Goal: Task Accomplishment & Management: Manage account settings

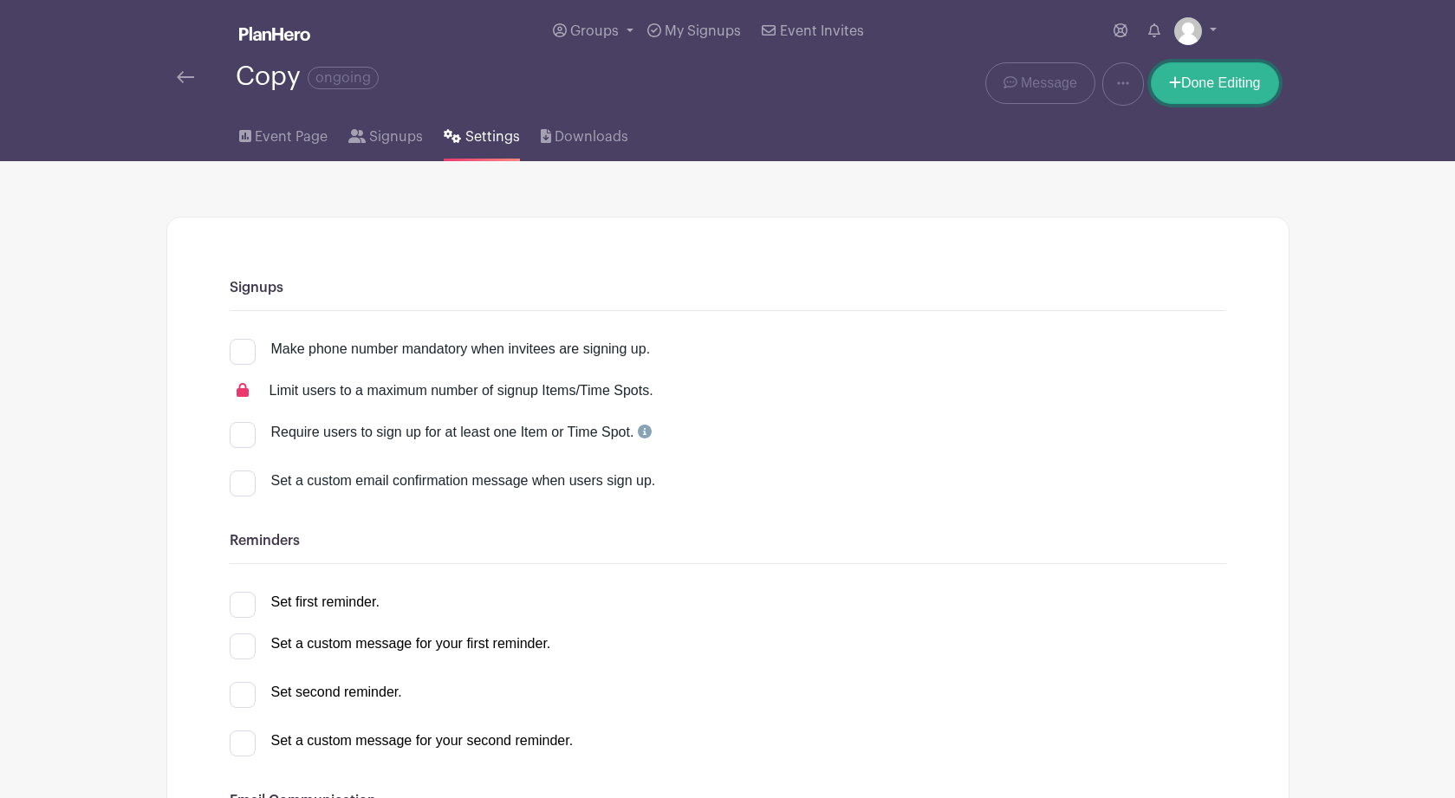
click at [1239, 81] on link "Done Editing" at bounding box center [1215, 83] width 128 height 42
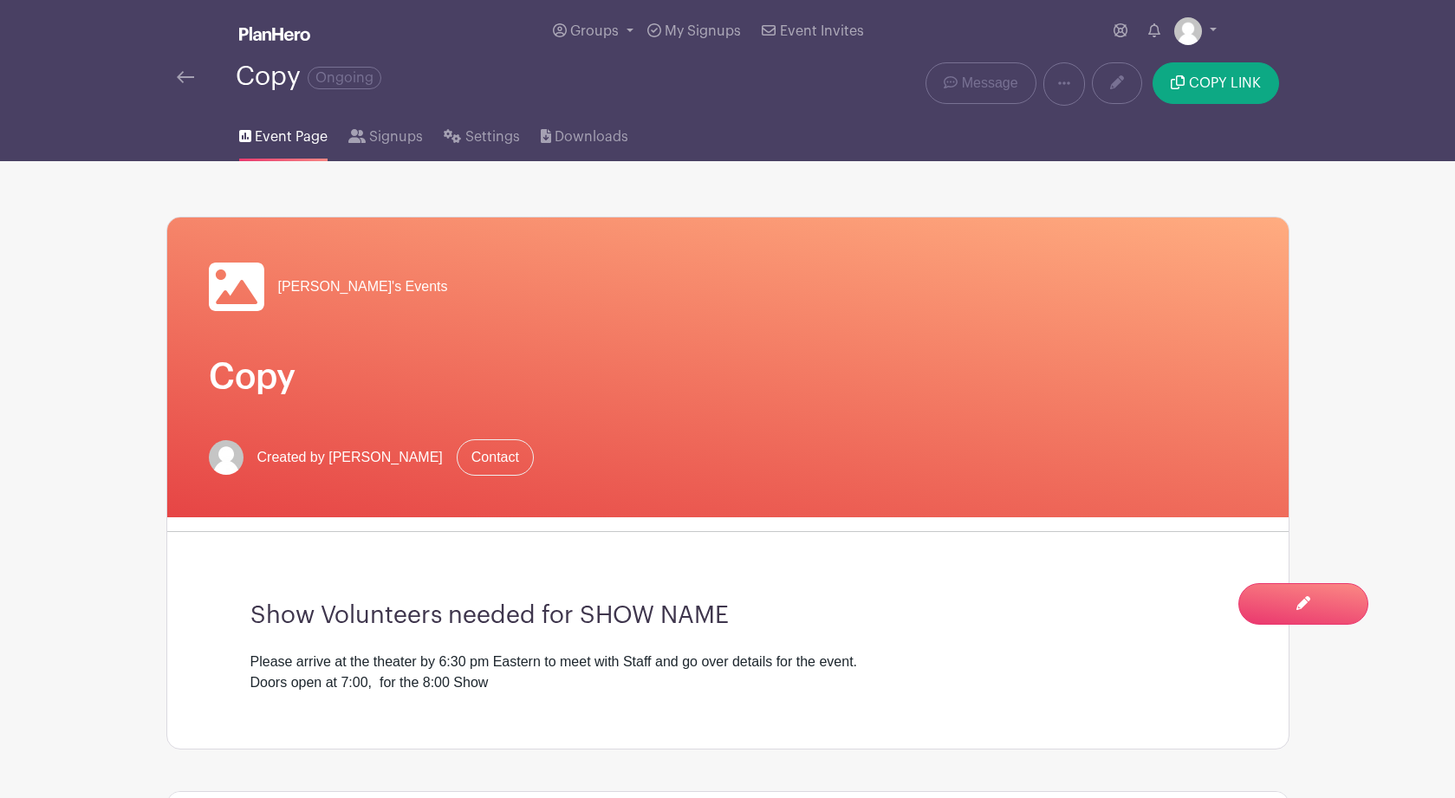
click at [185, 71] on link at bounding box center [185, 77] width 17 height 21
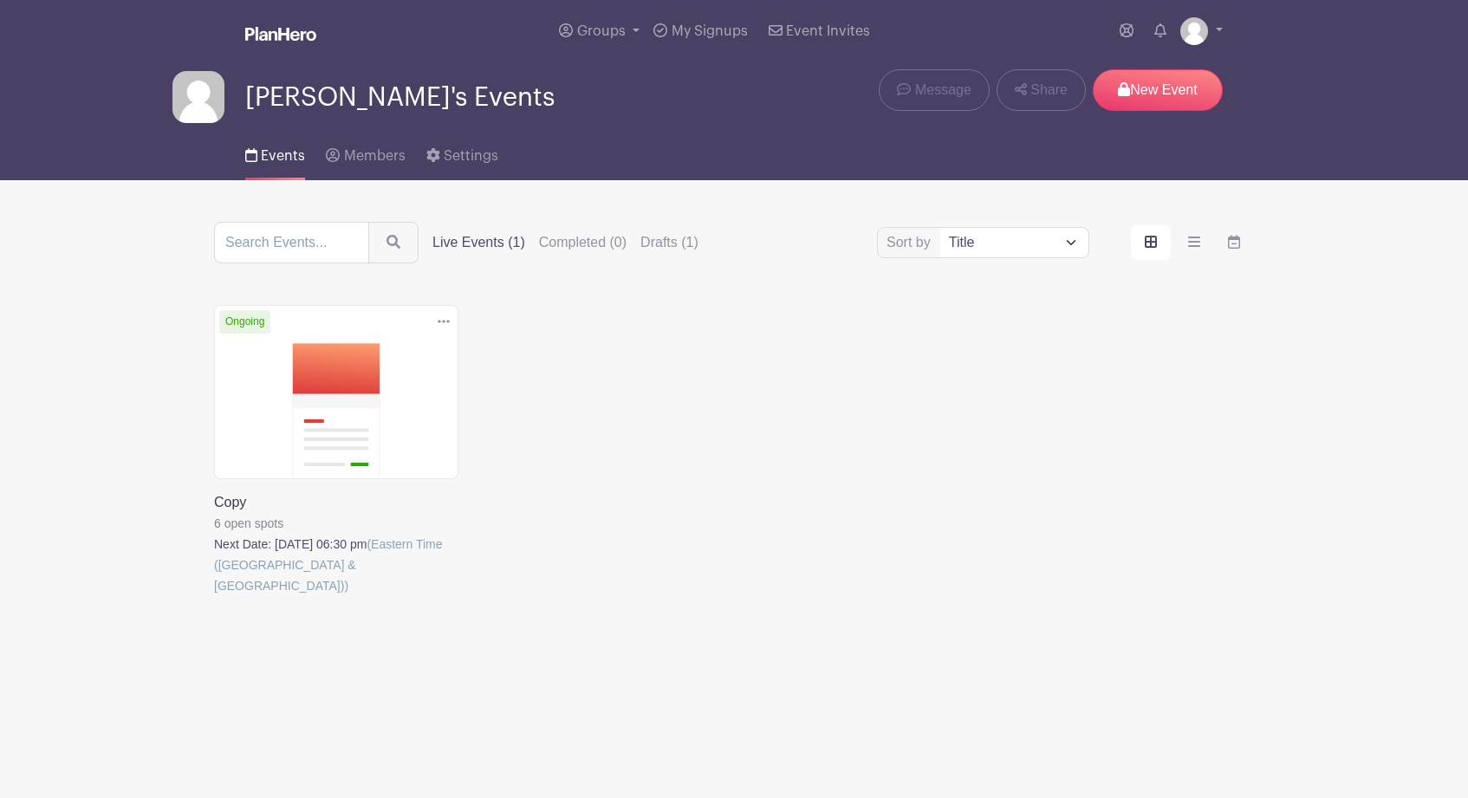
click at [296, 104] on span "[PERSON_NAME]'s Events" at bounding box center [399, 97] width 309 height 29
click at [594, 32] on span "Groups" at bounding box center [601, 31] width 49 height 14
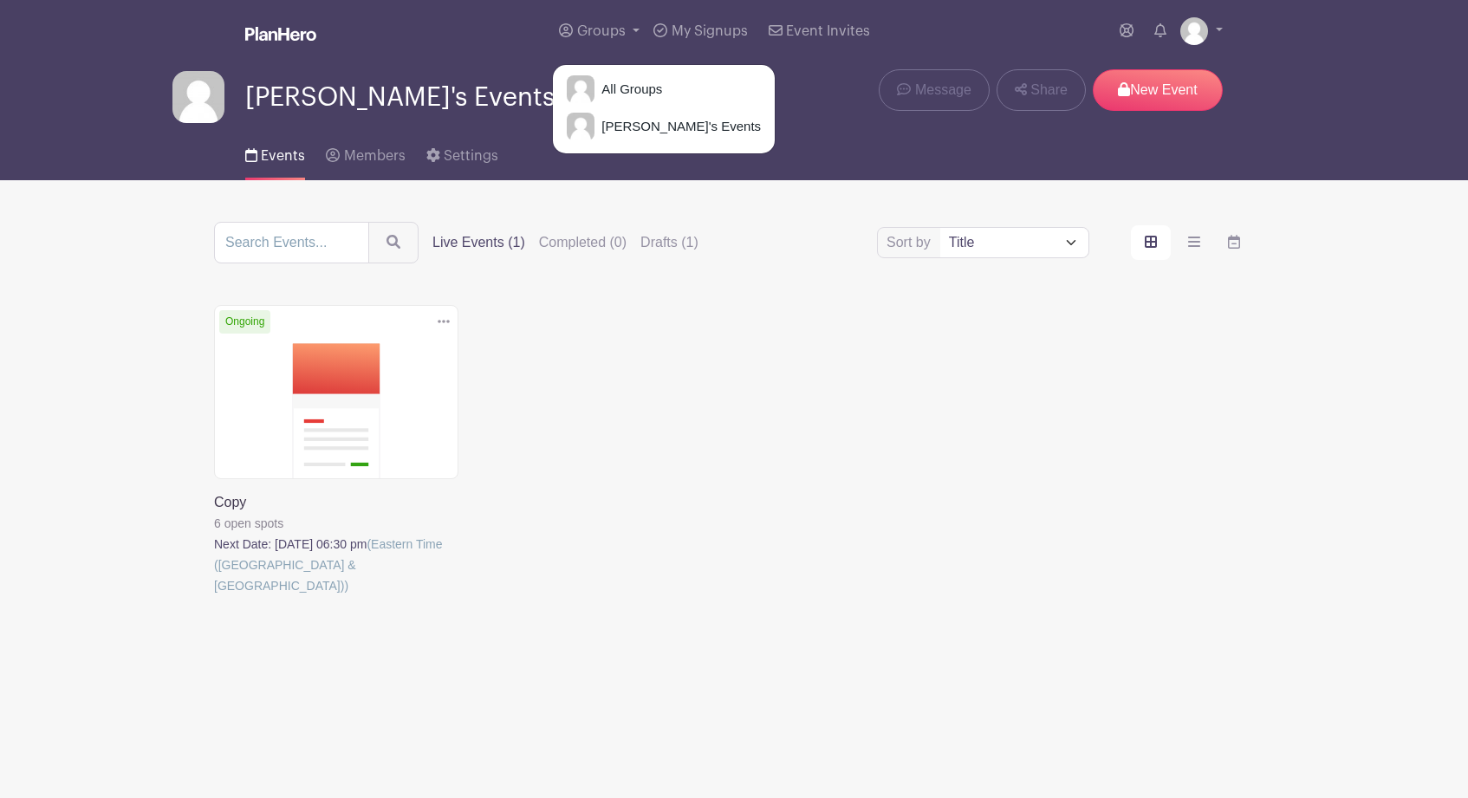
click at [443, 61] on div "Groups All Groups Bill's Events My Signups Event Invites My account Logout" at bounding box center [769, 31] width 907 height 62
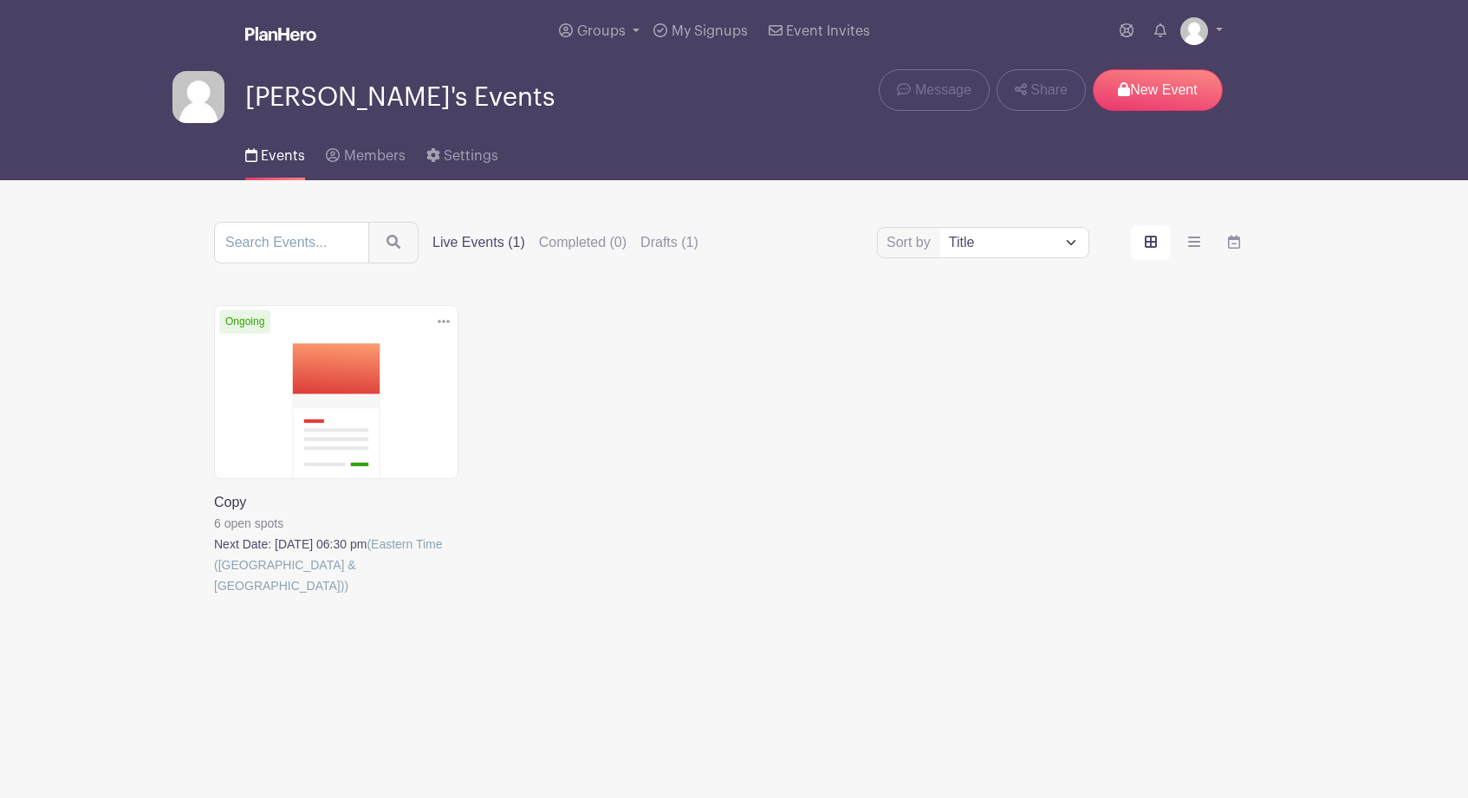
click at [452, 242] on label "Live Events (1)" at bounding box center [479, 242] width 93 height 21
click at [0, 0] on input "Live Events (1)" at bounding box center [0, 0] width 0 height 0
click at [653, 250] on label "Drafts (1)" at bounding box center [670, 242] width 58 height 21
click at [0, 0] on input "Drafts (1)" at bounding box center [0, 0] width 0 height 0
click at [453, 245] on label "Live Events (1)" at bounding box center [479, 242] width 93 height 21
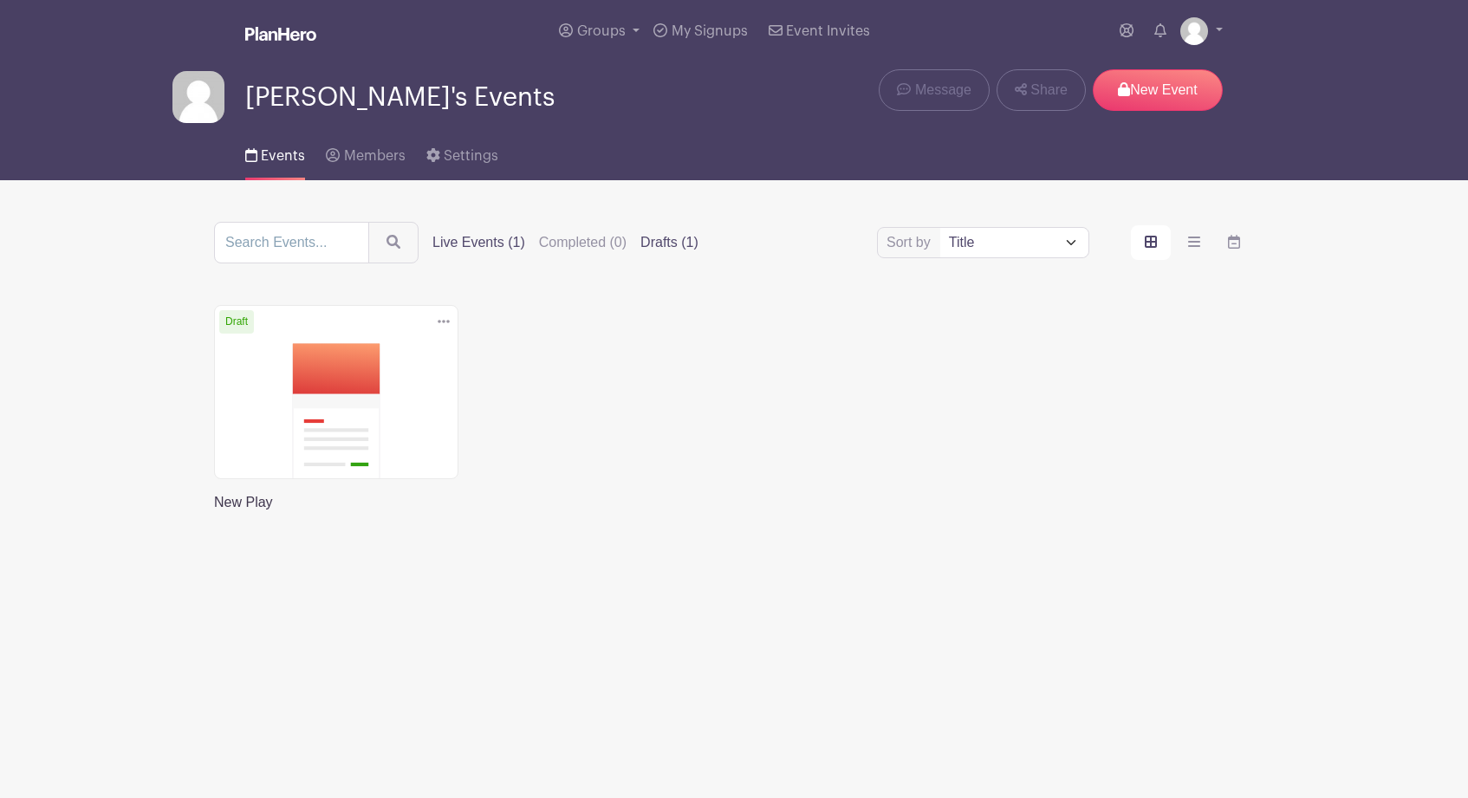
click at [0, 0] on input "Live Events (1)" at bounding box center [0, 0] width 0 height 0
